Goal: Information Seeking & Learning: Learn about a topic

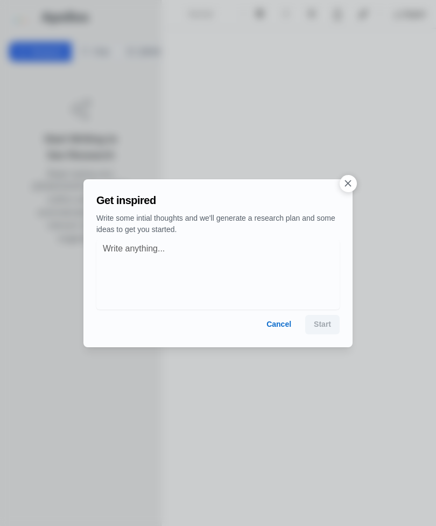
click at [290, 321] on button "Cancel" at bounding box center [279, 324] width 42 height 19
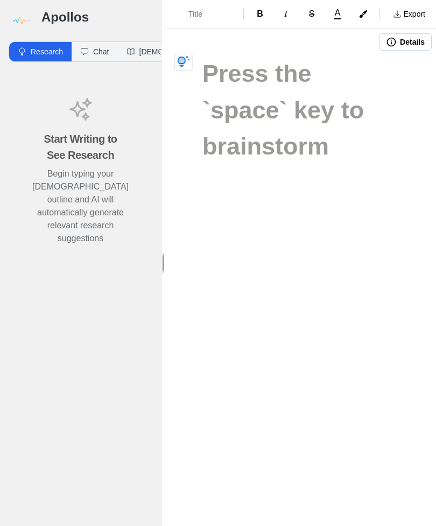
click at [50, 18] on h3 "Apollos" at bounding box center [96, 17] width 111 height 17
click at [19, 18] on img at bounding box center [21, 21] width 24 height 24
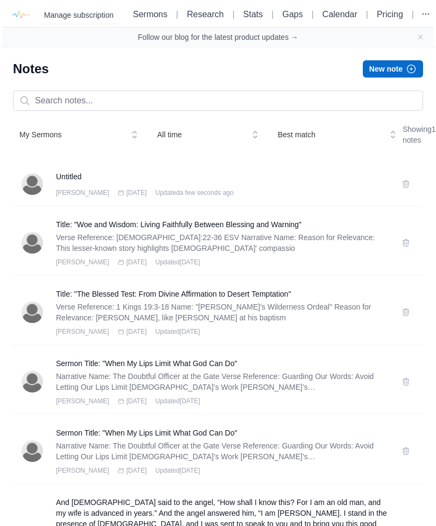
click at [277, 230] on h3 "Title: "Woe and Wisdom: Living Faithfully Between Blessing and Warning"" at bounding box center [222, 224] width 333 height 11
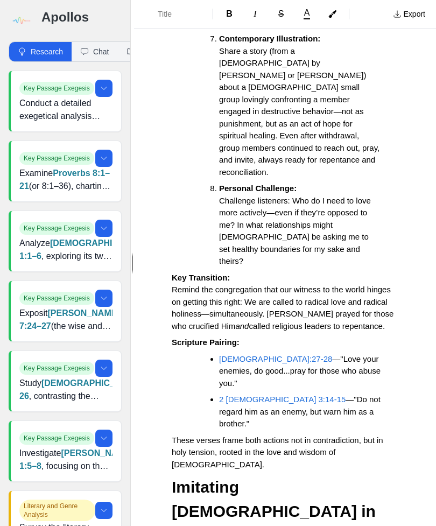
scroll to position [3052, 0]
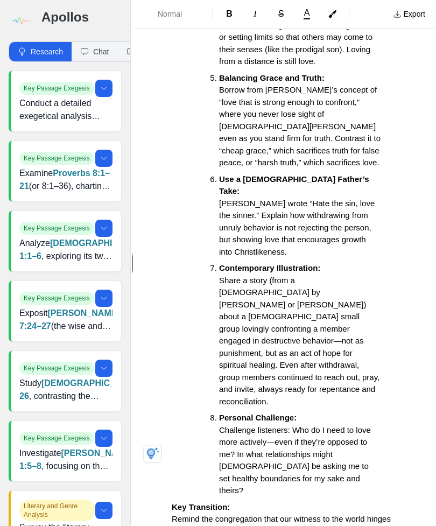
scroll to position [2834, 0]
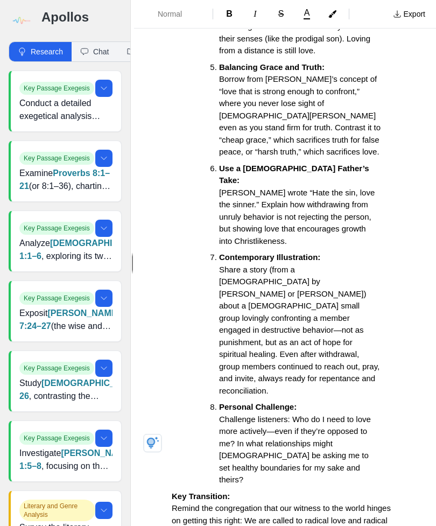
click at [288, 503] on span "Remind the congregation that our witness to the world hinges on getting this ri…" at bounding box center [284, 526] width 224 height 46
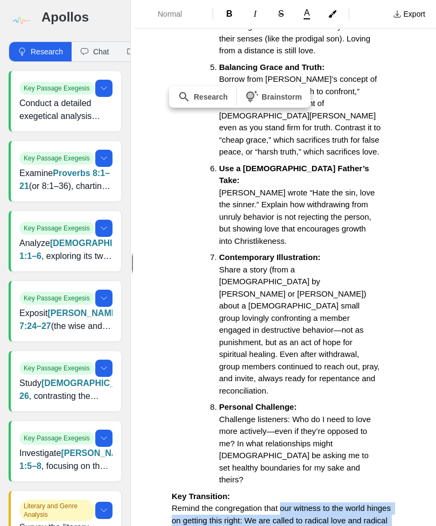
copy div "our witness to the world hinges on getting this right: We are called to radical…"
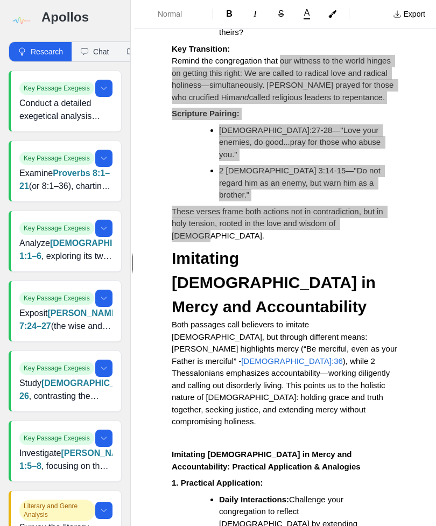
scroll to position [3281, 0]
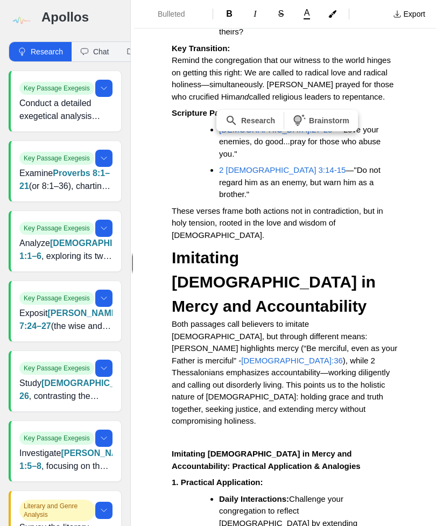
copy li "imitating [DEMOGRAPHIC_DATA] means holding others accountable in love, not from…"
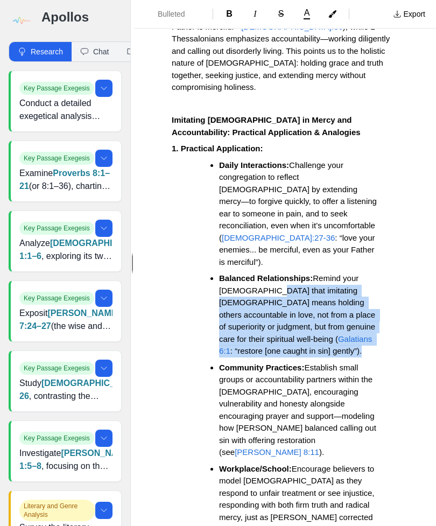
scroll to position [3616, 0]
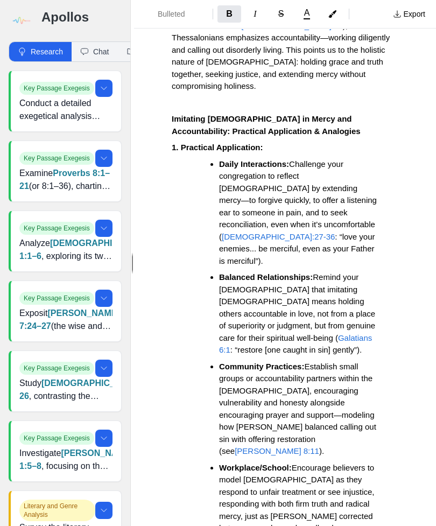
copy li "The Shepherd and the Sheep ( [PERSON_NAME] 10 ): A shepherd cares tenderly for …"
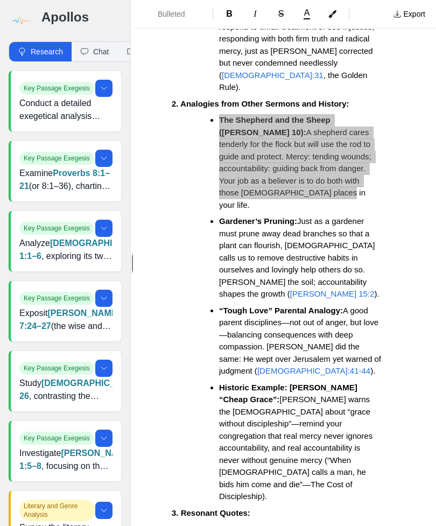
scroll to position [4079, 0]
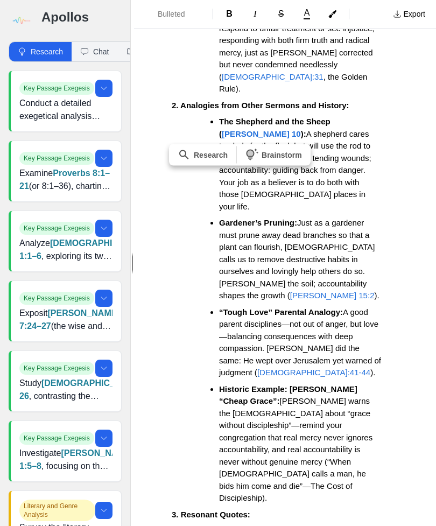
copy div "[PERSON_NAME]’ radical instructions—bless those who curse you, pray for those w…"
